Goal: Information Seeking & Learning: Learn about a topic

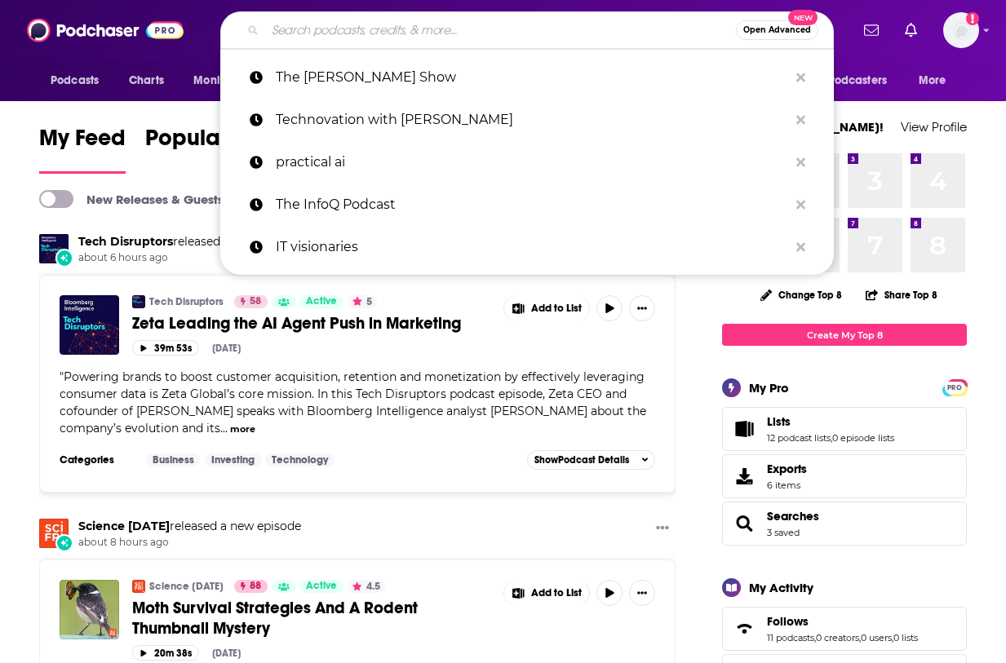
click at [326, 34] on input "Search podcasts, credits, & more..." at bounding box center [500, 30] width 471 height 26
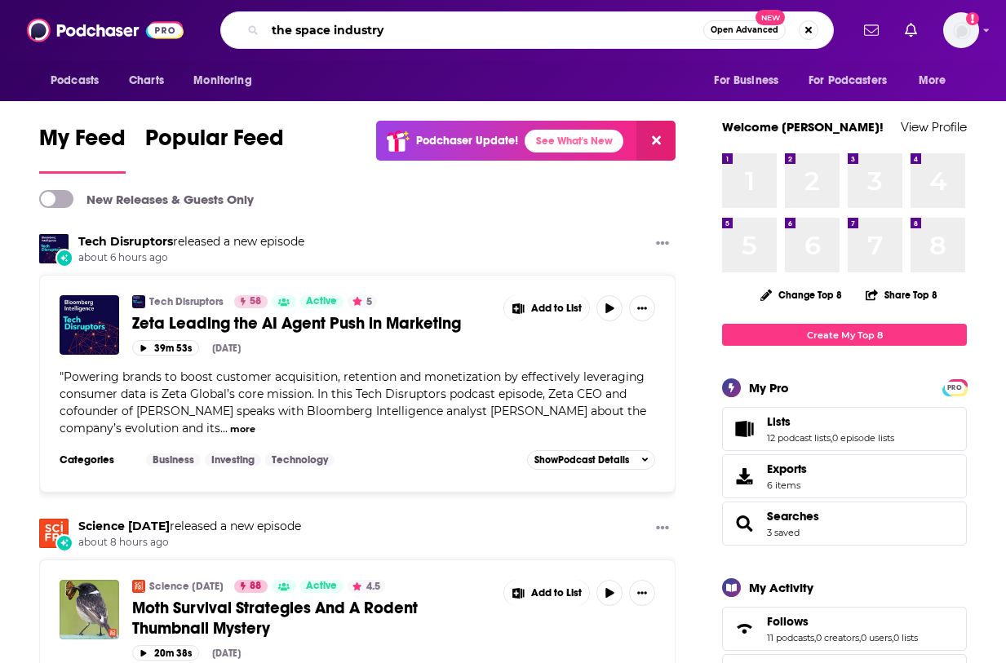
type input "the space industry"
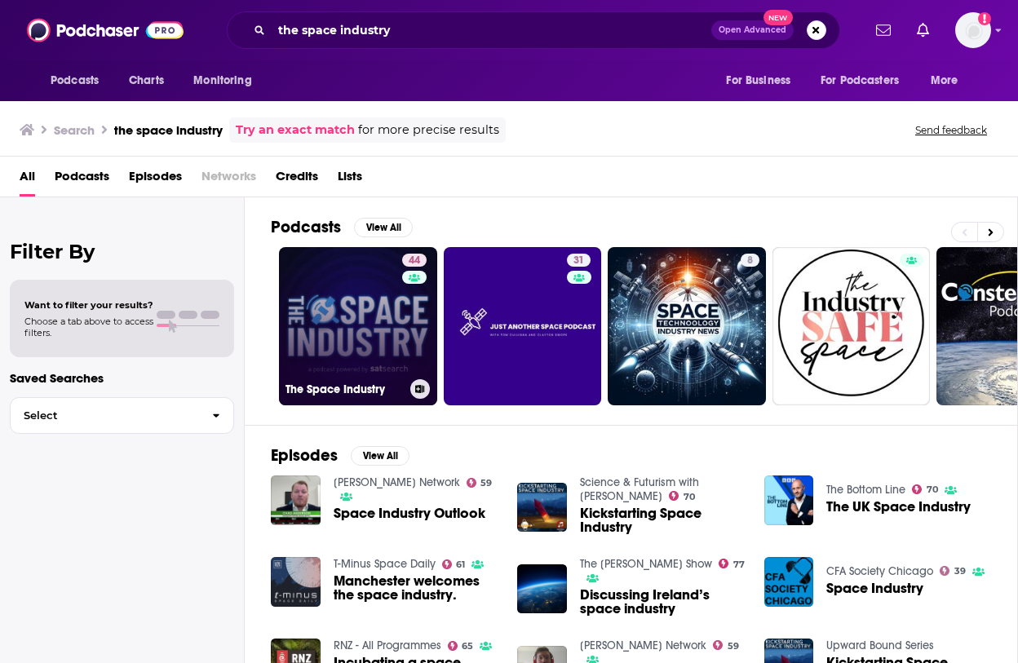
click at [331, 295] on link "44 The Space Industry" at bounding box center [358, 326] width 158 height 158
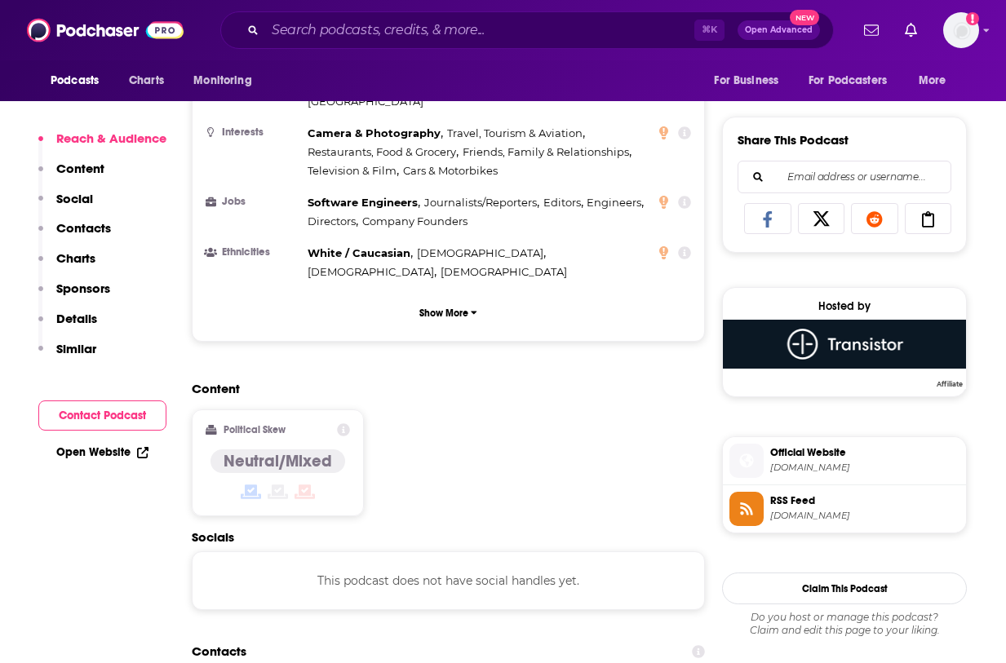
scroll to position [1167, 0]
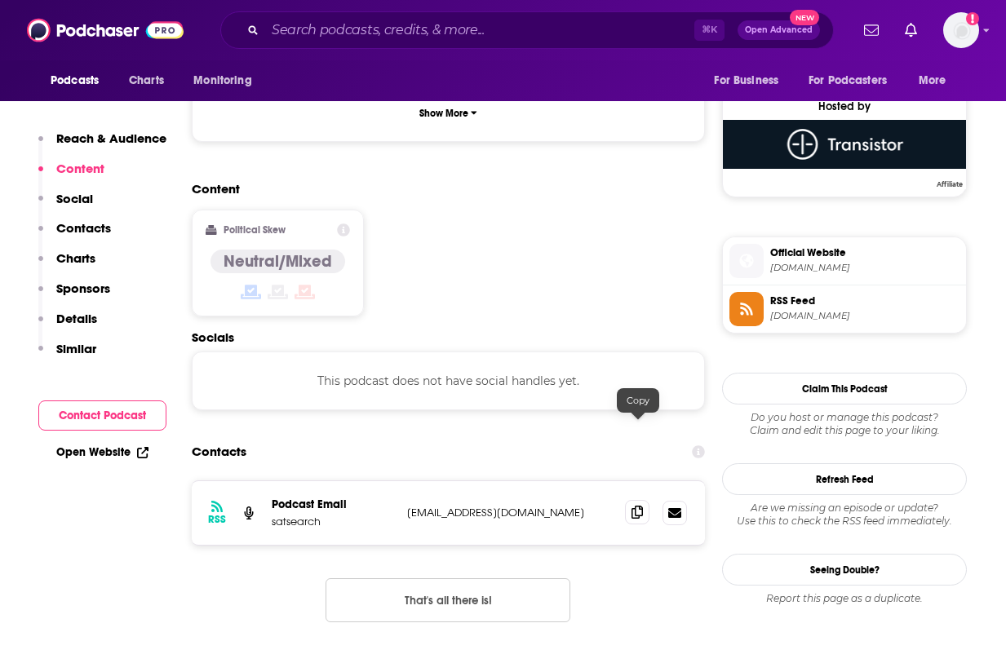
click at [637, 506] on icon at bounding box center [637, 512] width 11 height 13
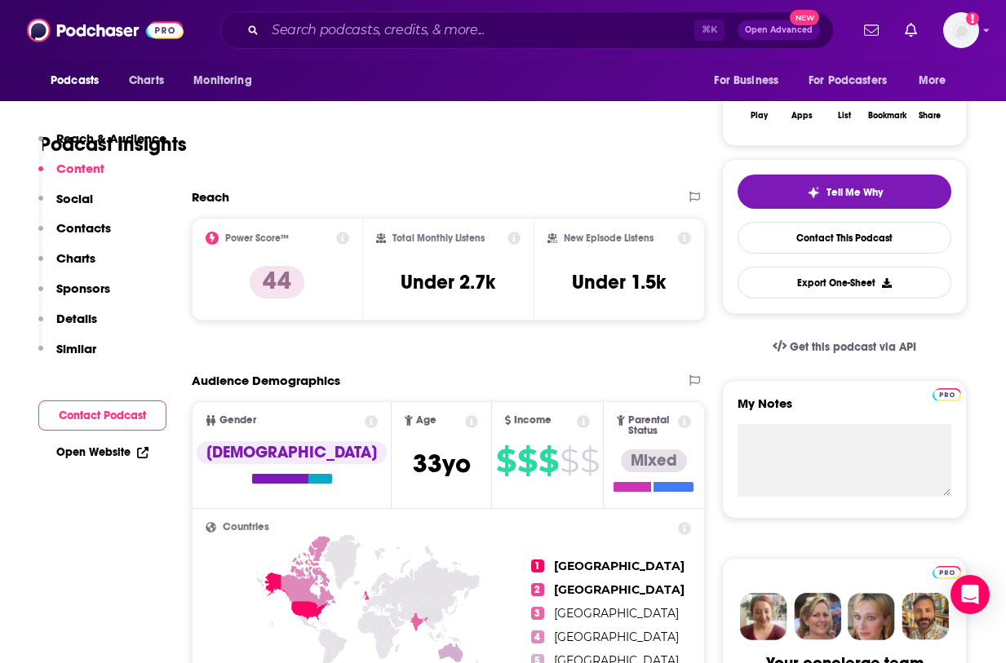
scroll to position [0, 0]
